Goal: Information Seeking & Learning: Learn about a topic

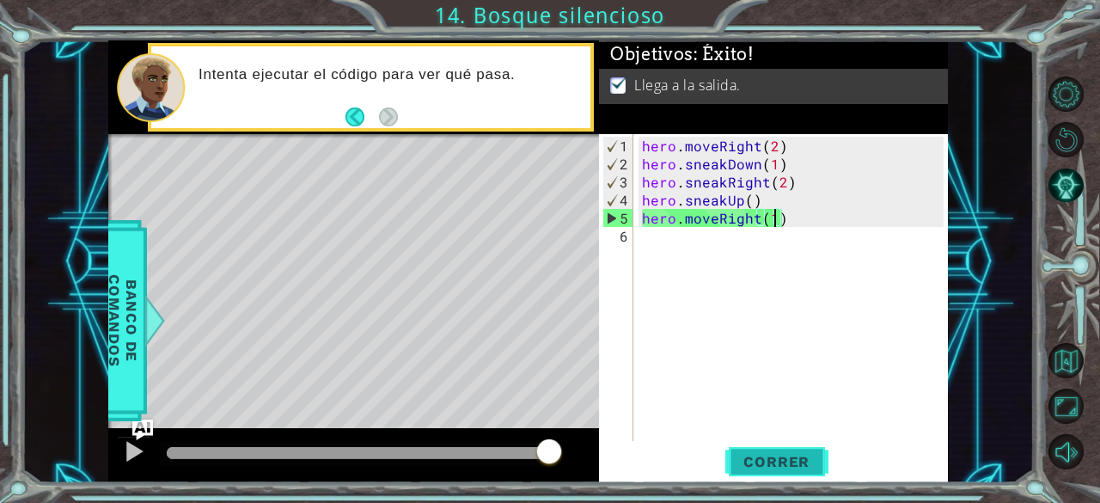
click at [798, 456] on span "Correr" at bounding box center [776, 461] width 101 height 17
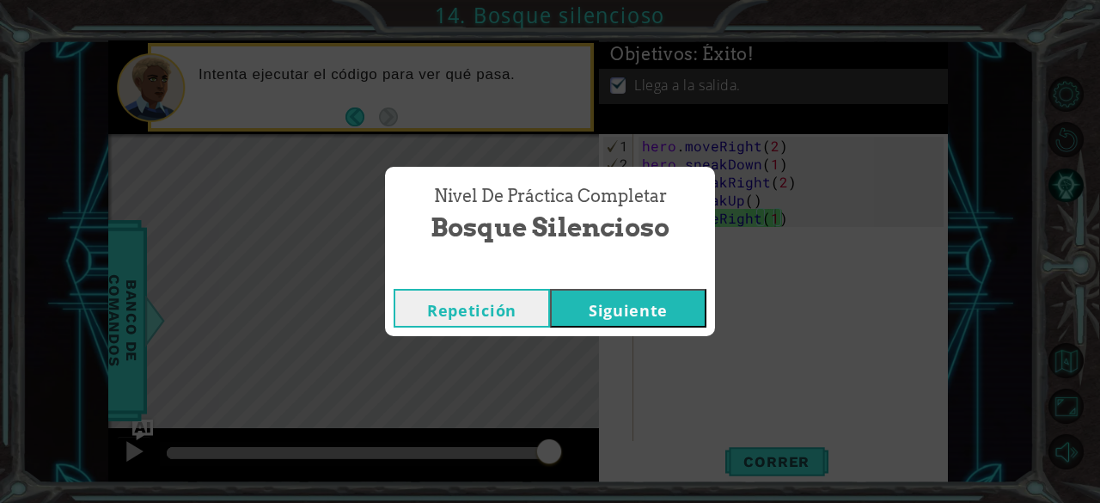
click at [617, 317] on button "Siguiente" at bounding box center [628, 308] width 156 height 39
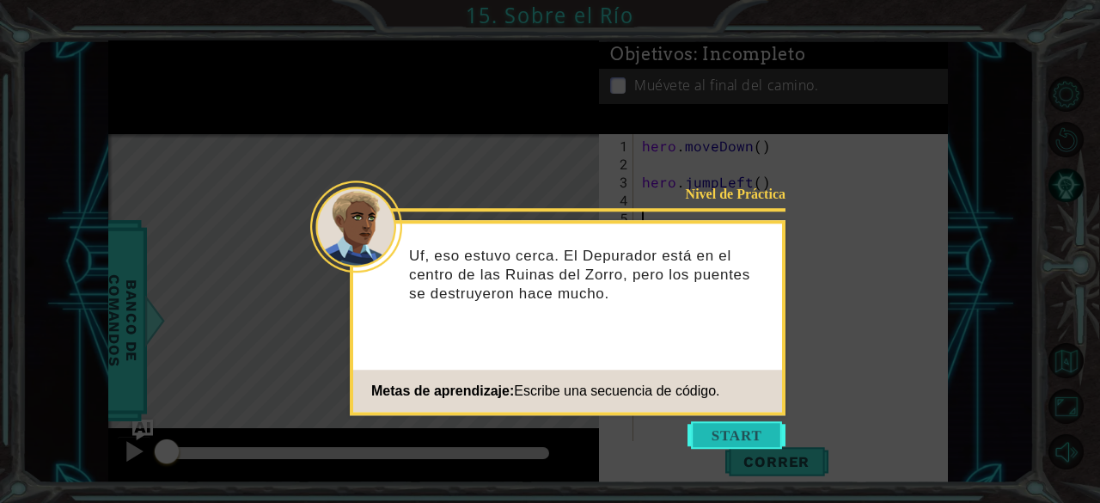
click at [707, 437] on button "Start" at bounding box center [737, 435] width 98 height 28
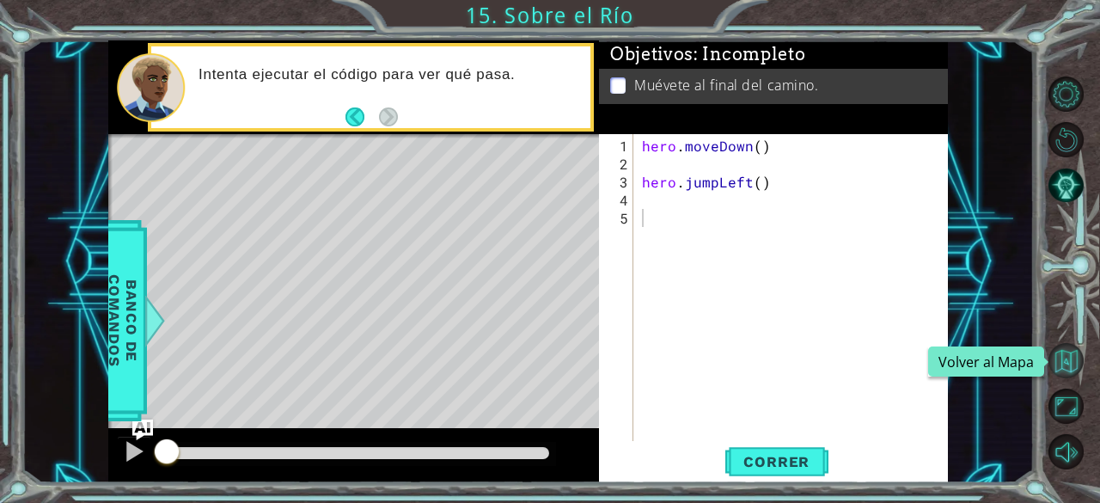
click at [1068, 367] on button "Volver al Mapa" at bounding box center [1066, 360] width 35 height 35
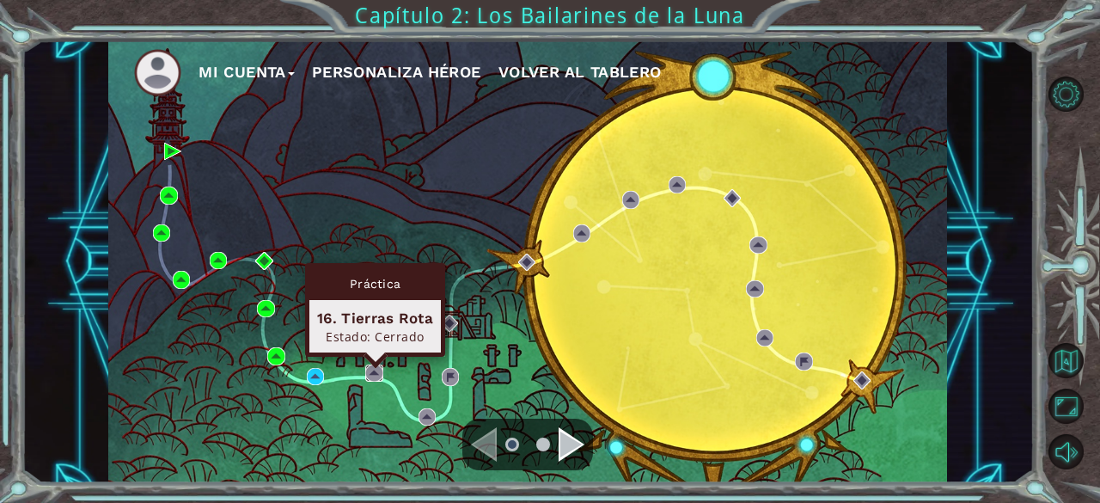
click at [372, 379] on img at bounding box center [373, 372] width 17 height 17
